Goal: Transaction & Acquisition: Purchase product/service

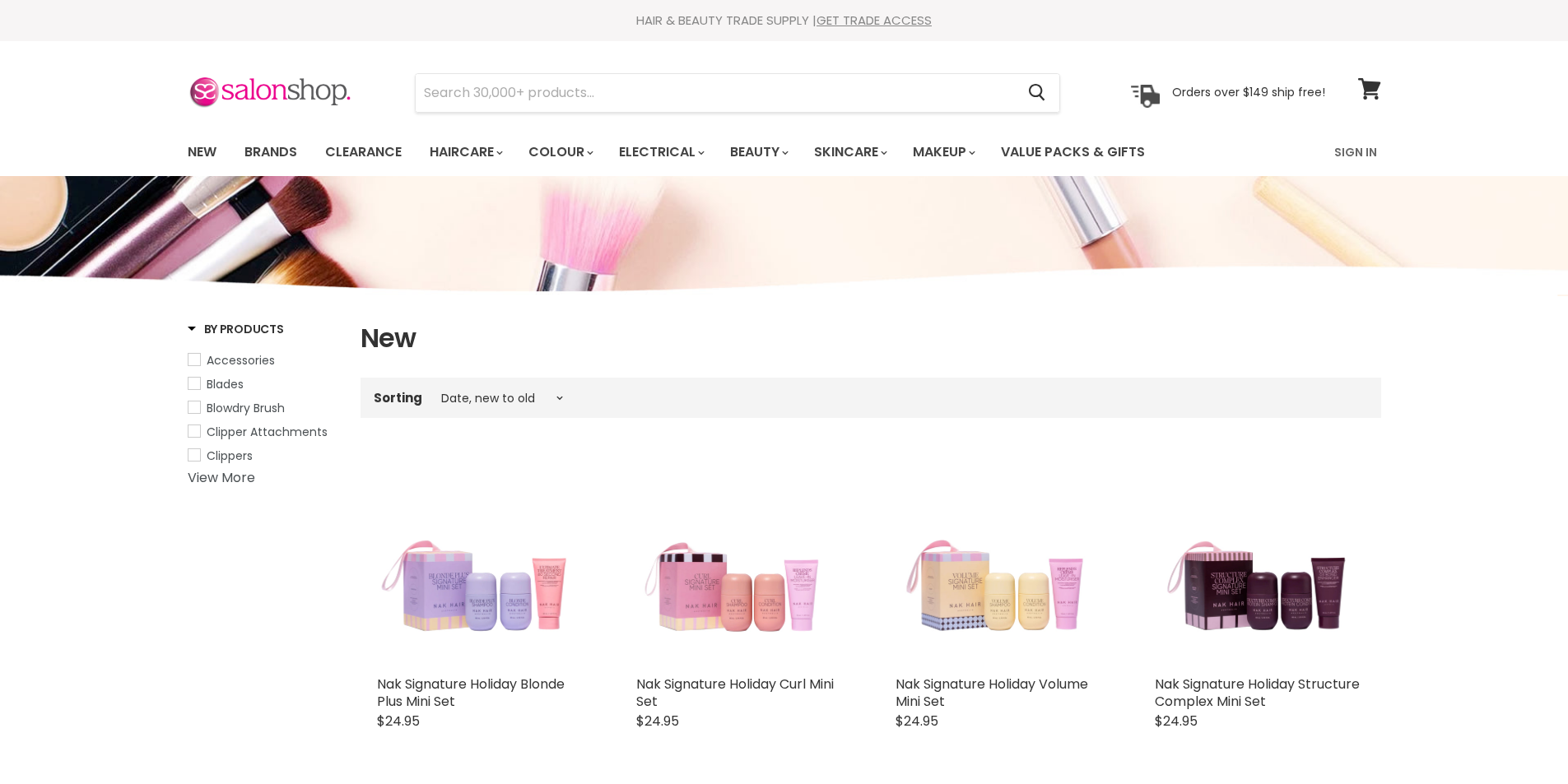
select select "created-descending"
click at [280, 155] on link "Brands" at bounding box center [271, 152] width 77 height 35
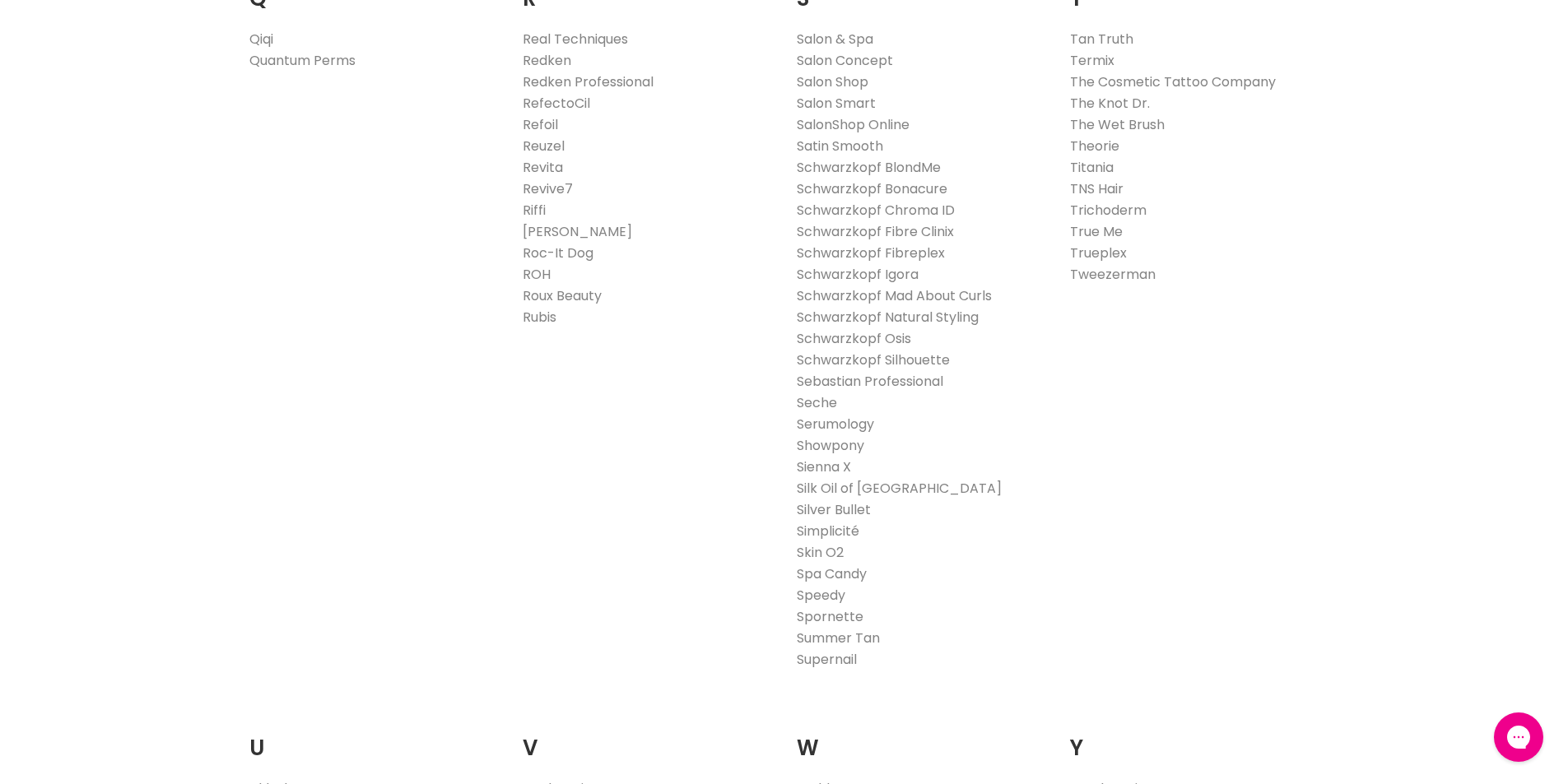
scroll to position [2468, 0]
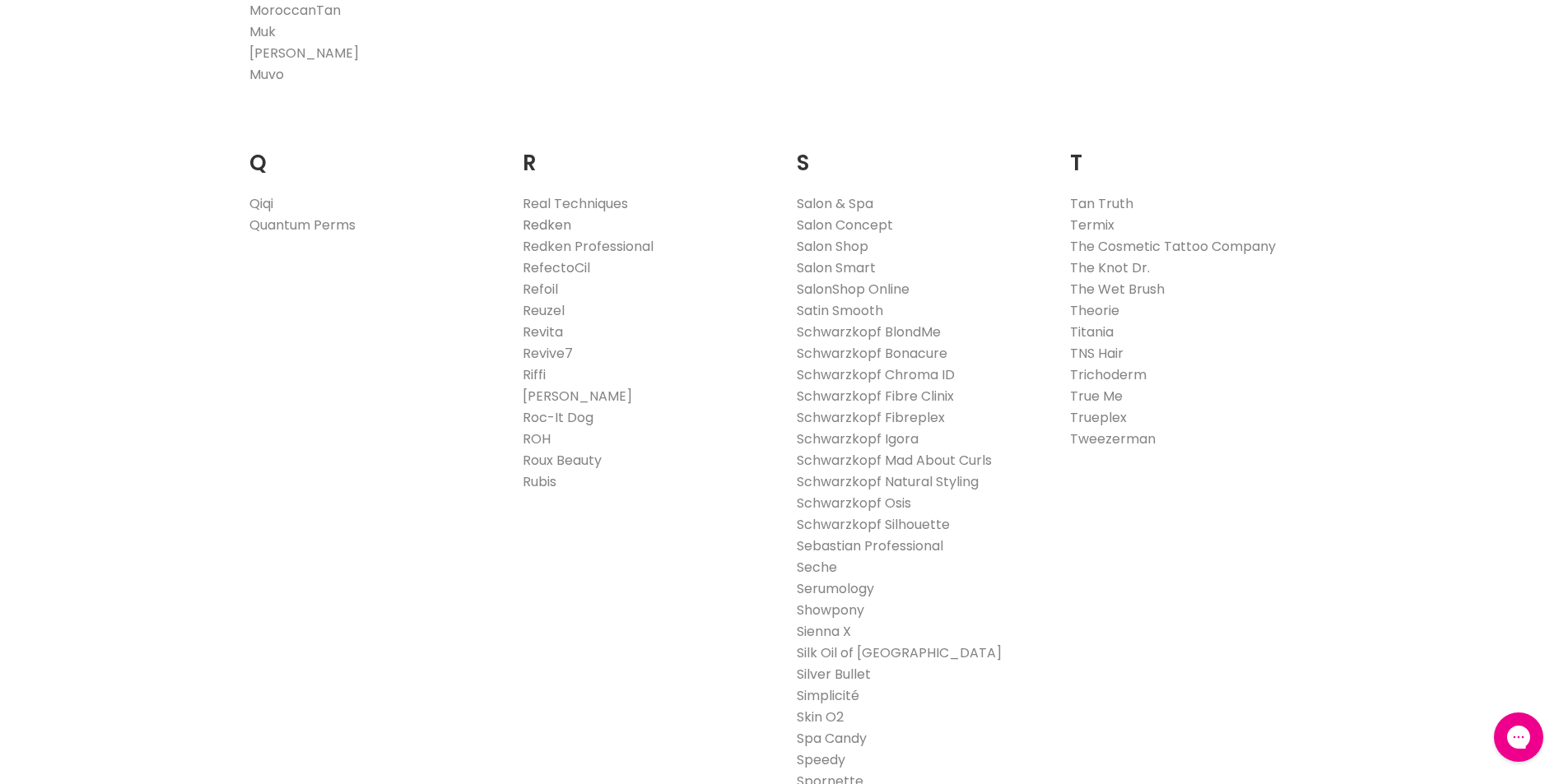
click at [559, 226] on link "Redken" at bounding box center [547, 225] width 49 height 19
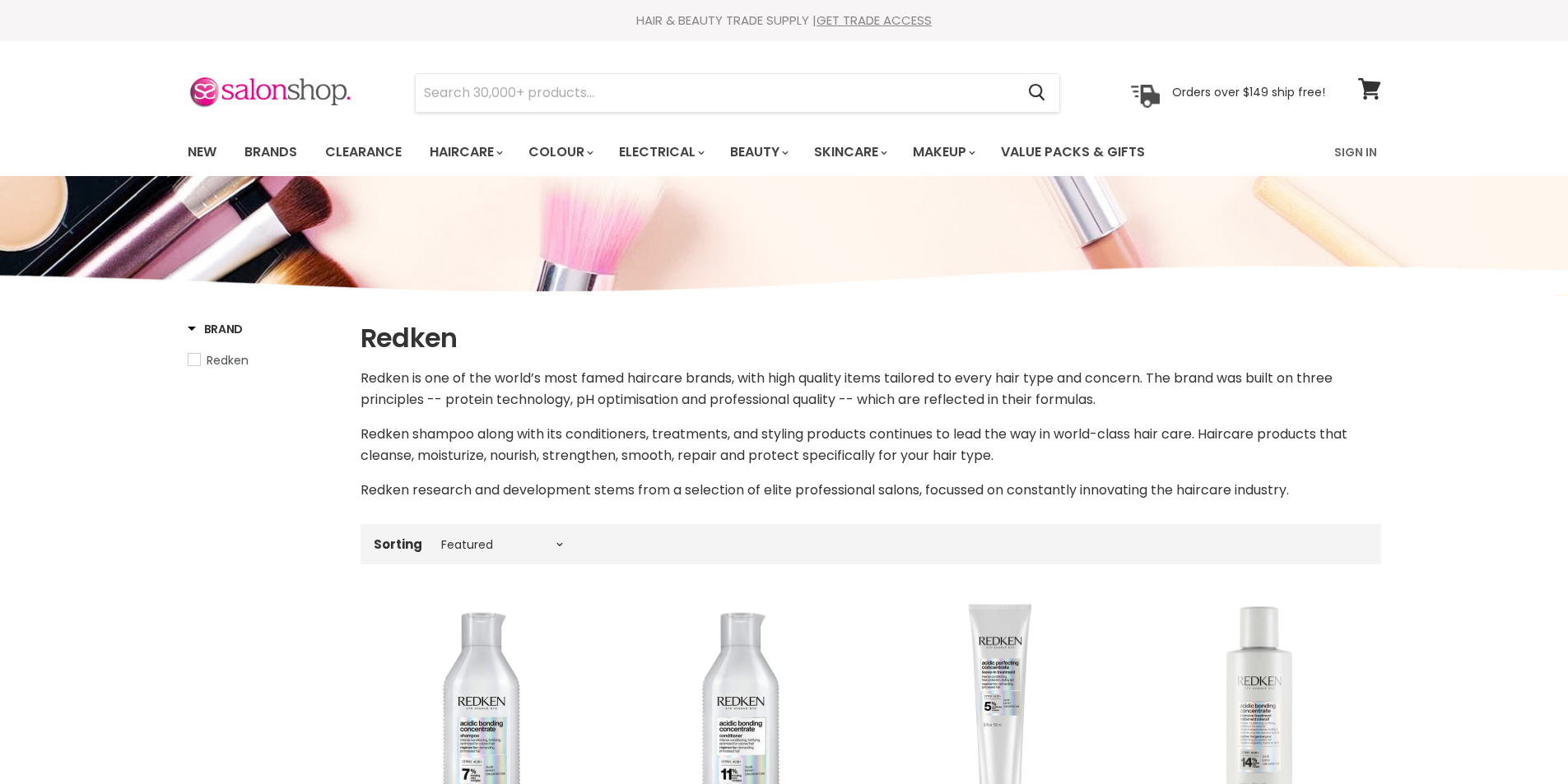
select select "manual"
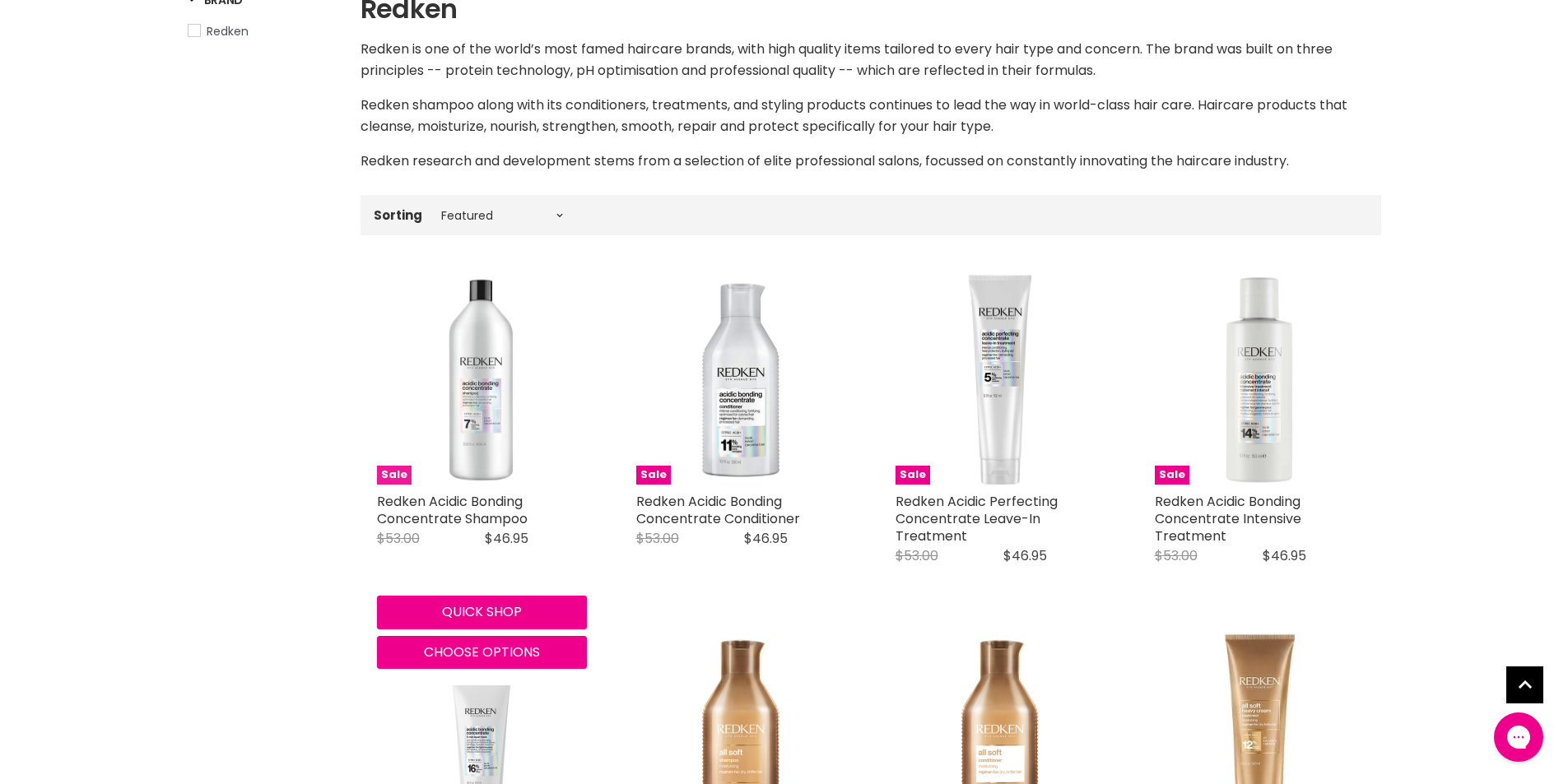
click at [458, 400] on img "Main content" at bounding box center [482, 379] width 210 height 210
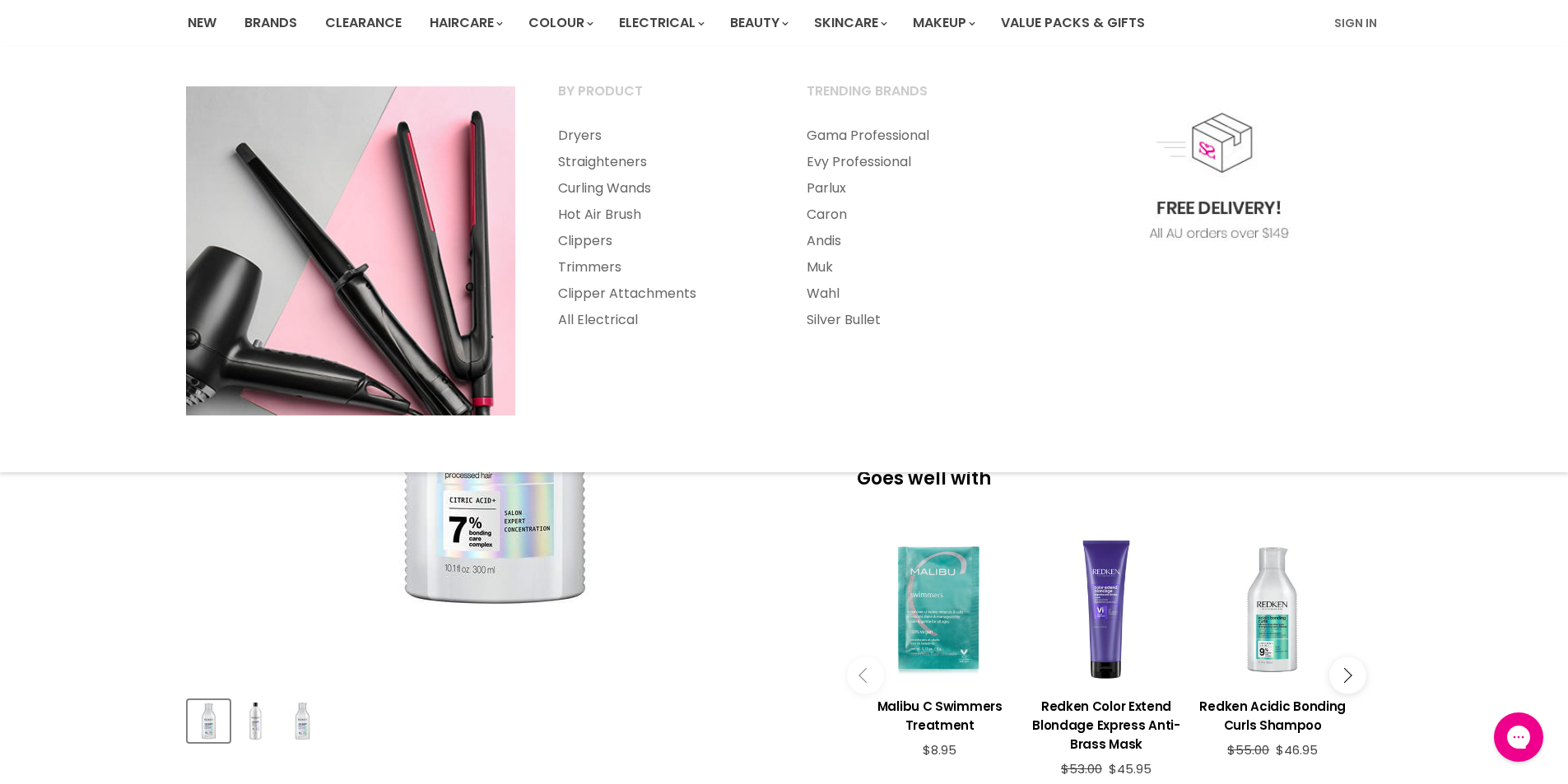
scroll to position [165, 0]
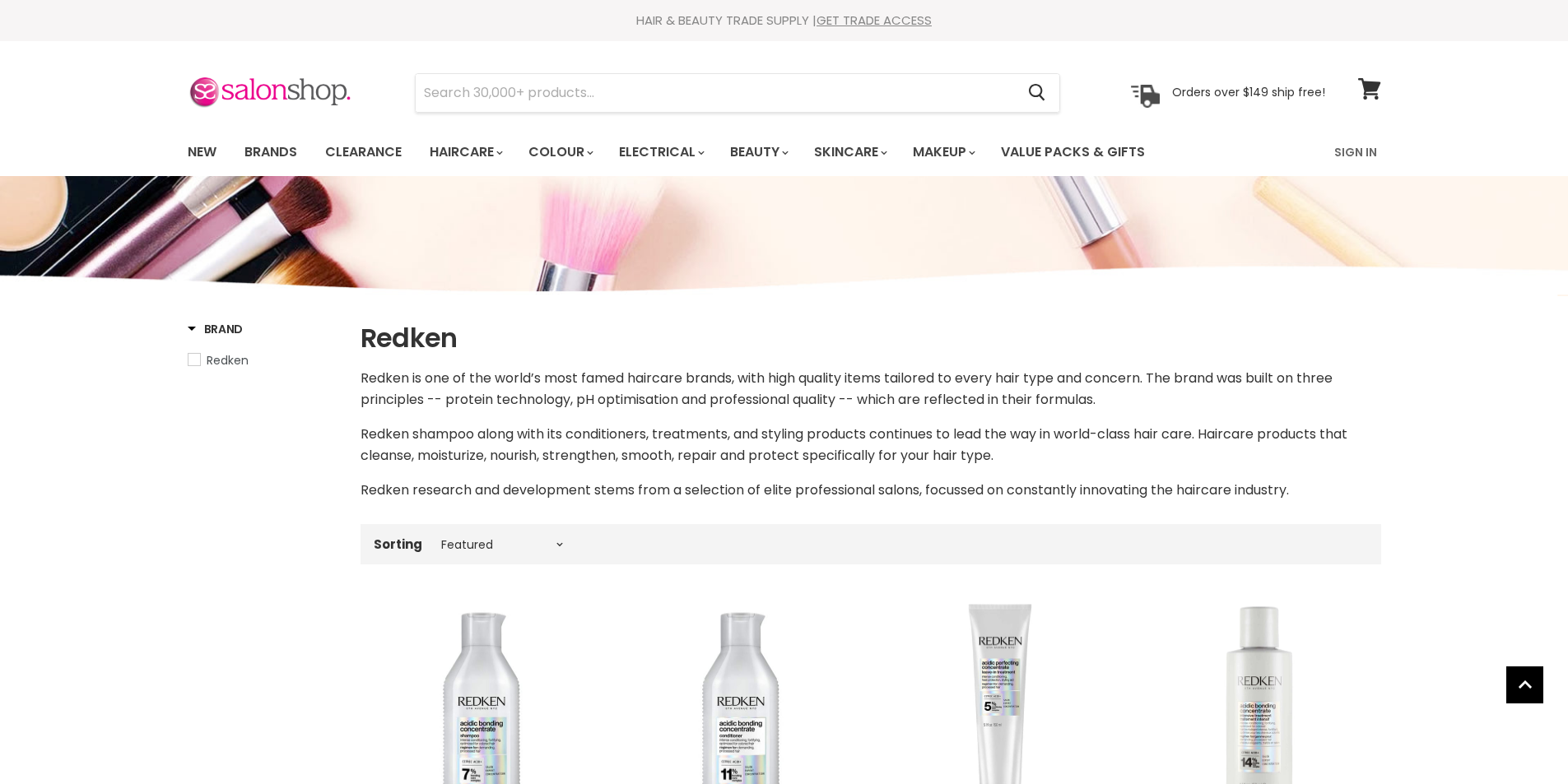
select select "manual"
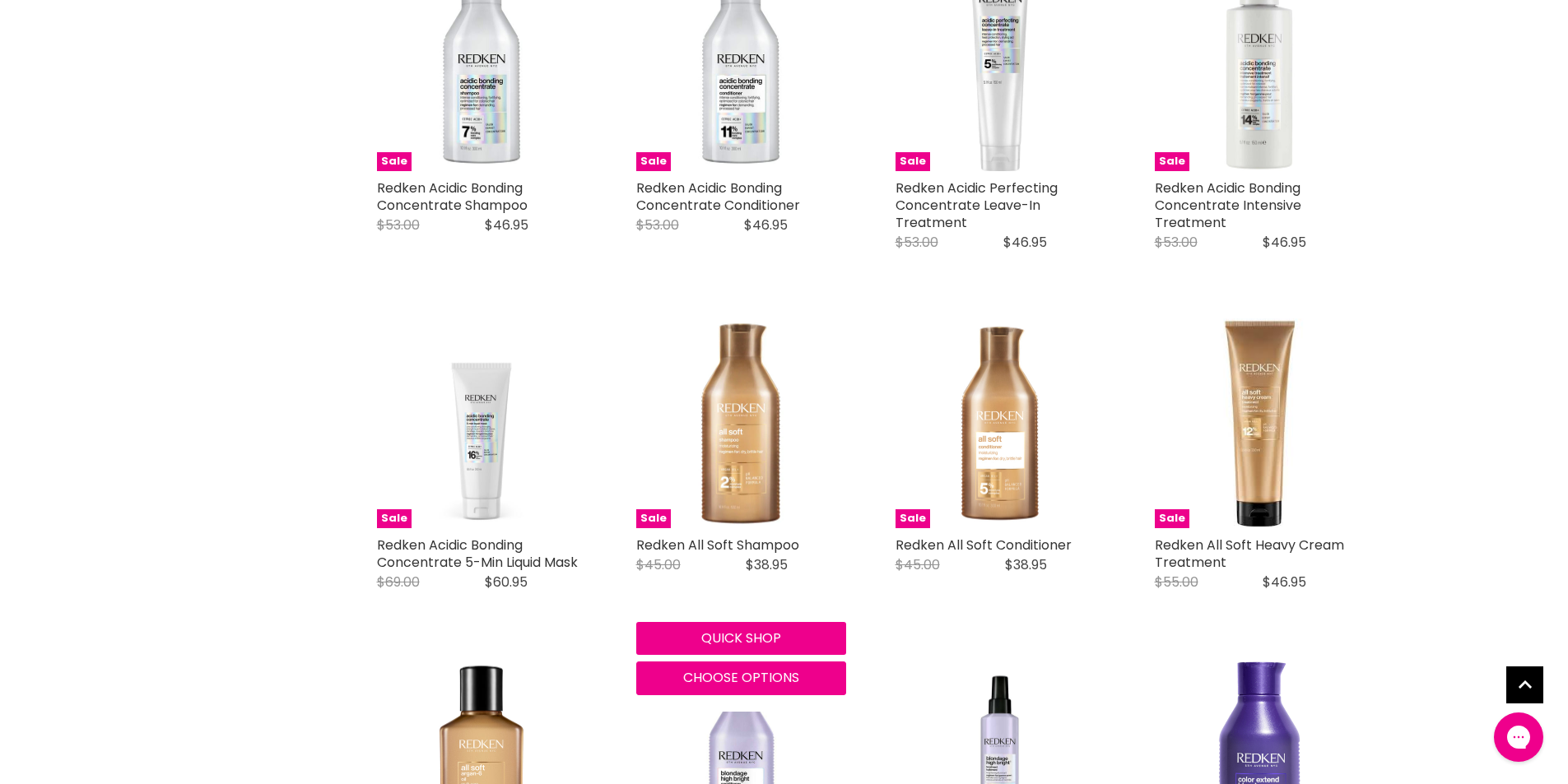
scroll to position [426, 0]
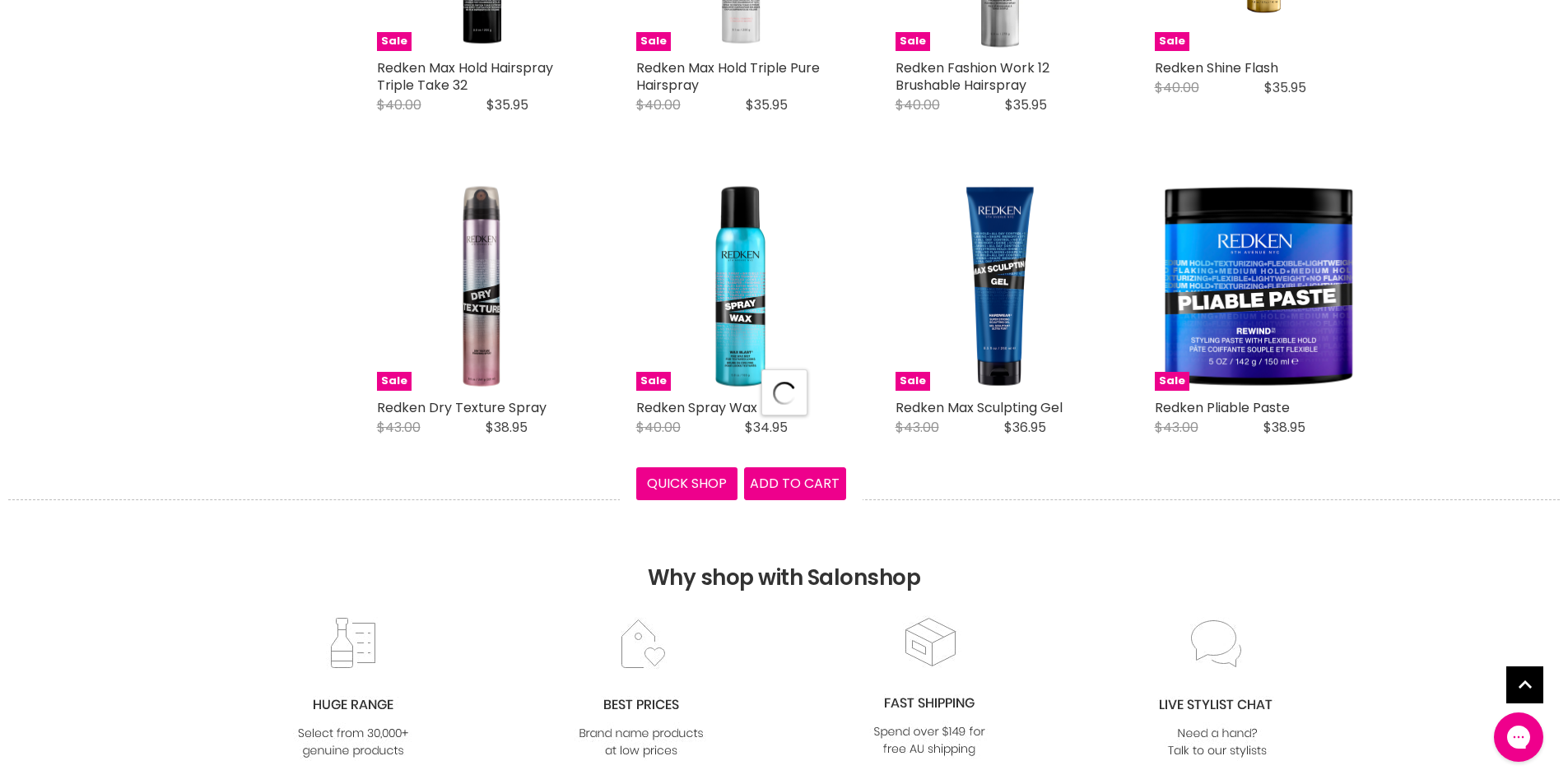
select select "manual"
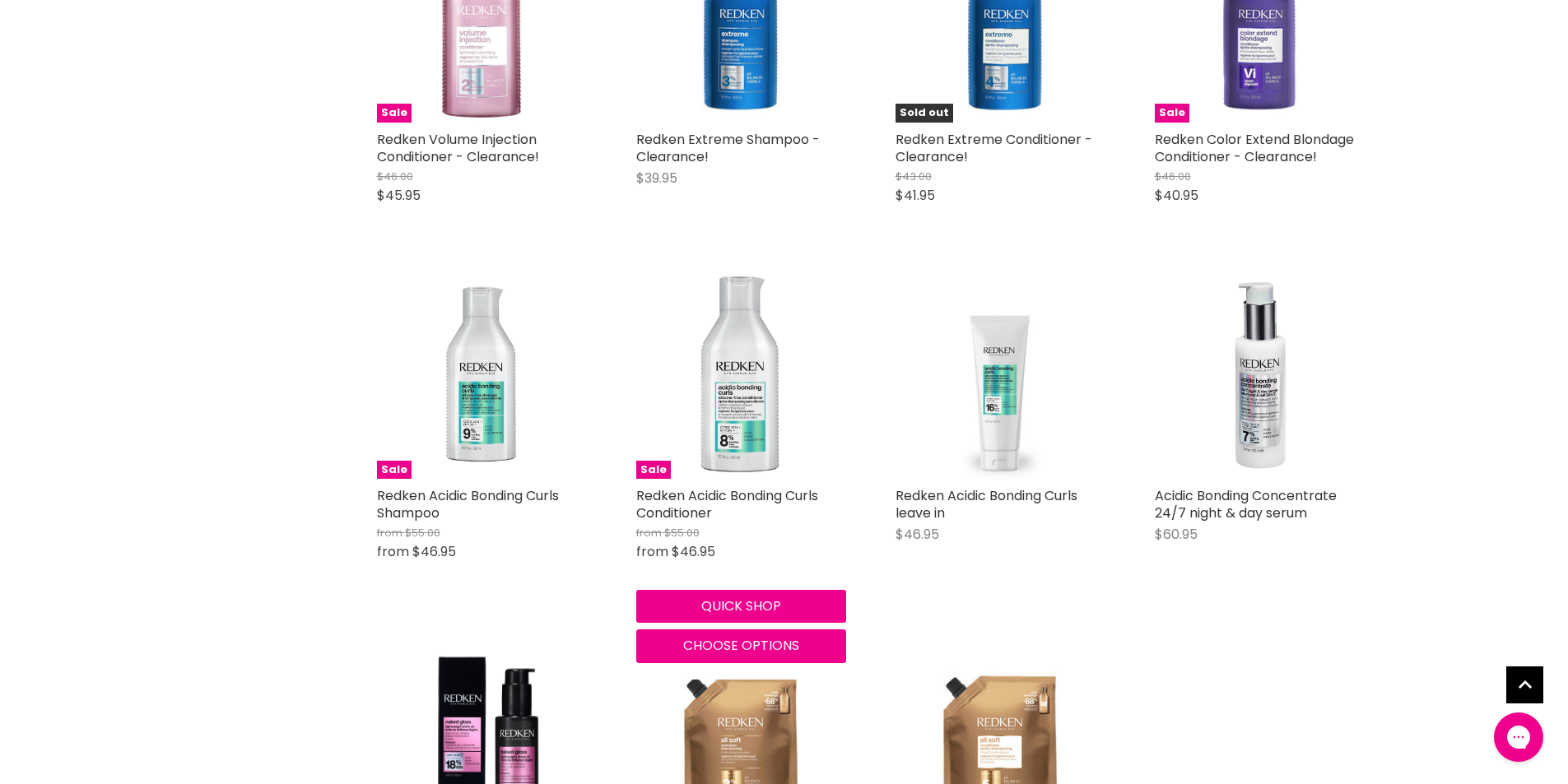
scroll to position [7336, 0]
